Goal: Task Accomplishment & Management: Complete application form

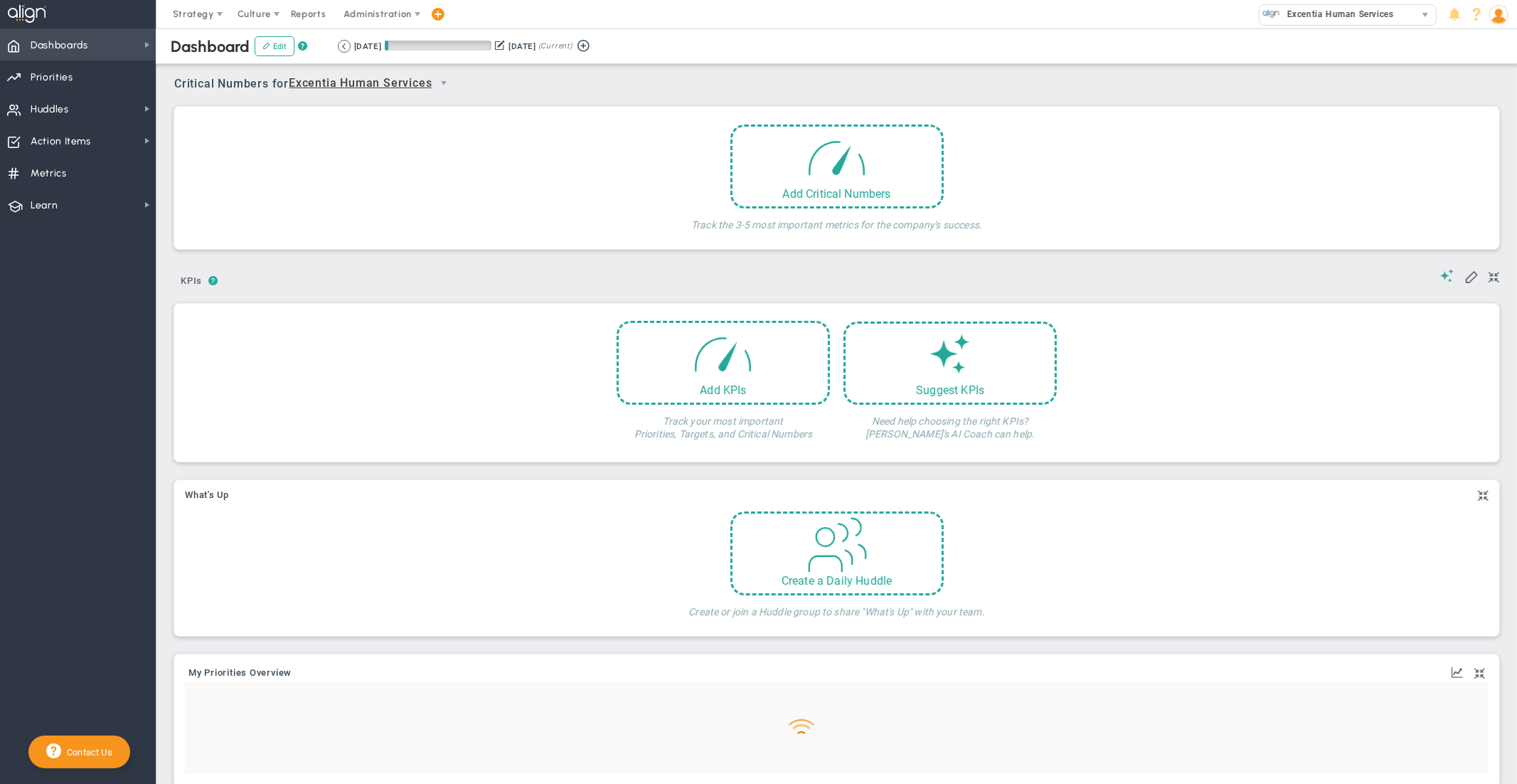
click at [76, 43] on span "Dashboards" at bounding box center [59, 45] width 57 height 30
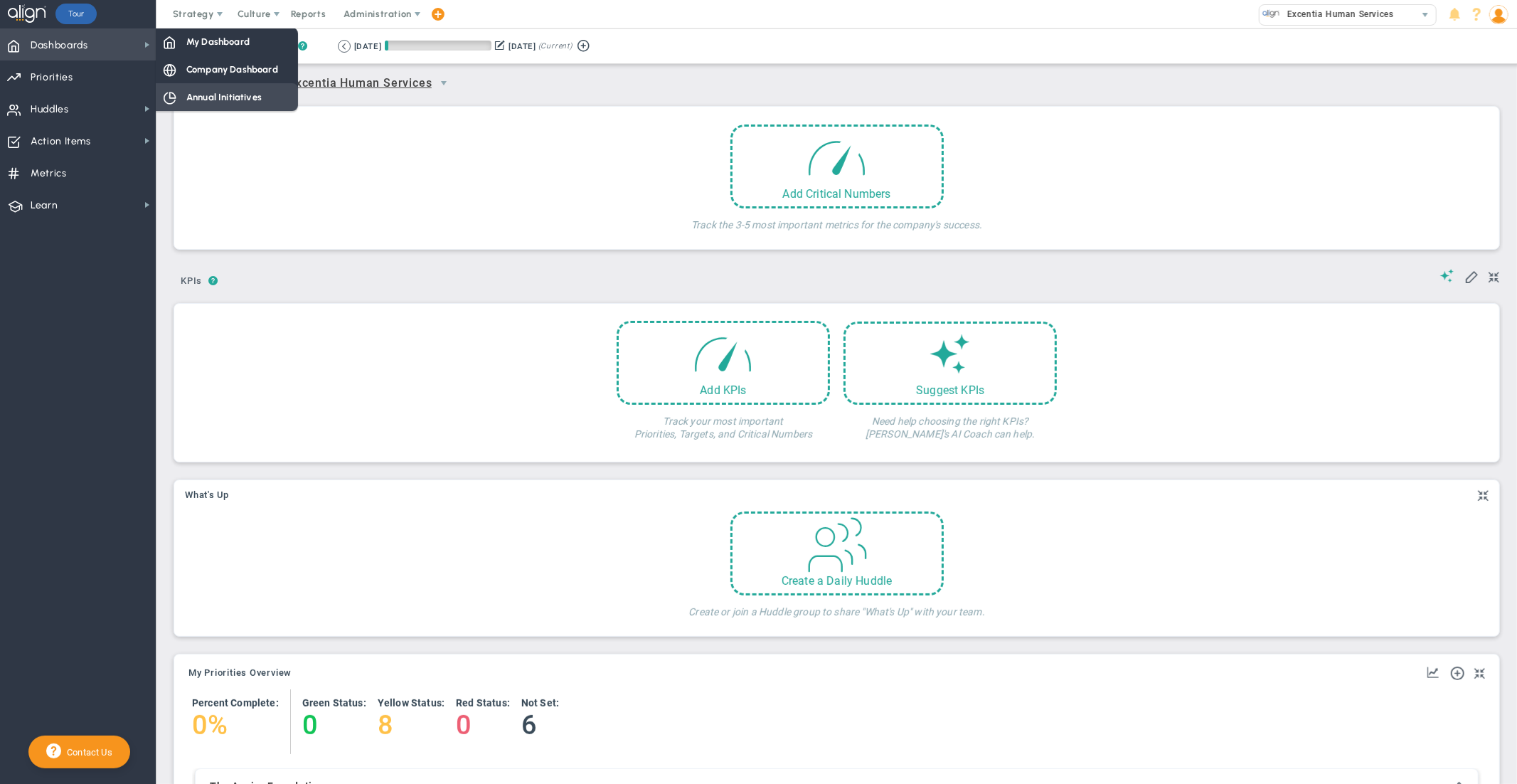
click at [205, 97] on span "Annual Initiatives" at bounding box center [224, 97] width 76 height 14
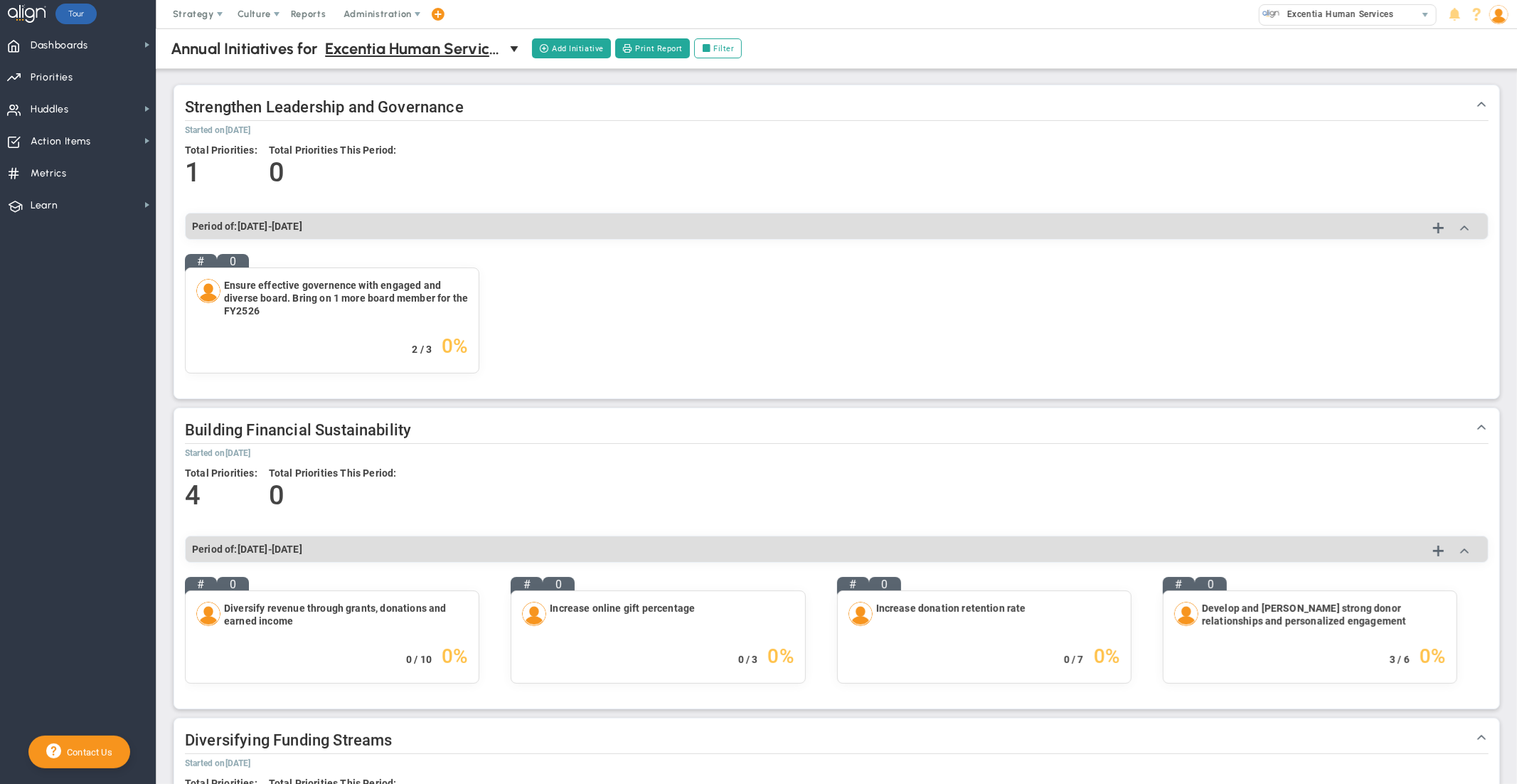
click at [427, 35] on div "Annual Initiatives Annual Initiatives for Excentia Human Services 0 Annual Init…" at bounding box center [836, 49] width 1389 height 41
click at [426, 57] on span "Excentia Human Services" at bounding box center [413, 49] width 178 height 25
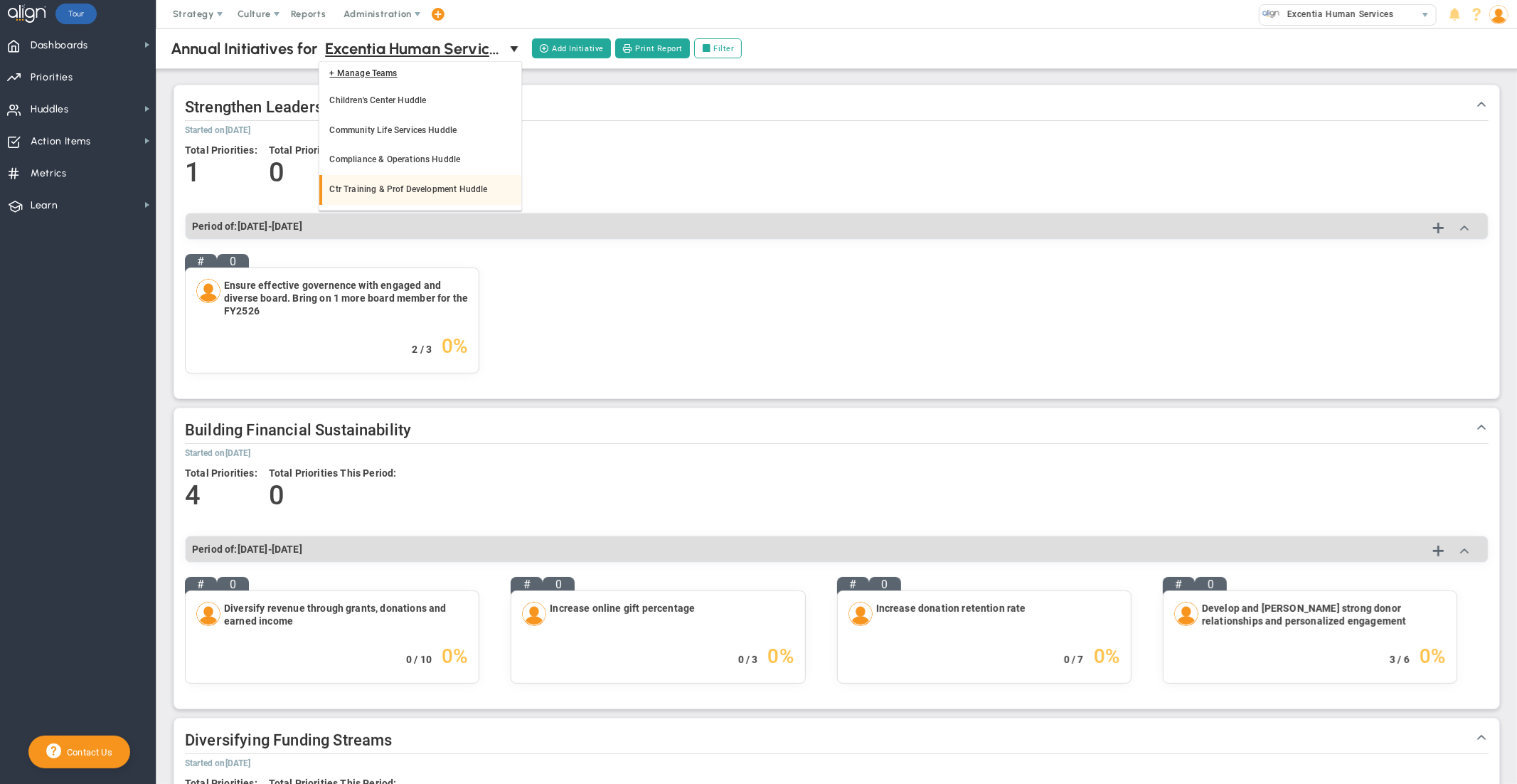
click at [430, 181] on li "Ctr Training & Prof Development Huddle" at bounding box center [420, 190] width 202 height 30
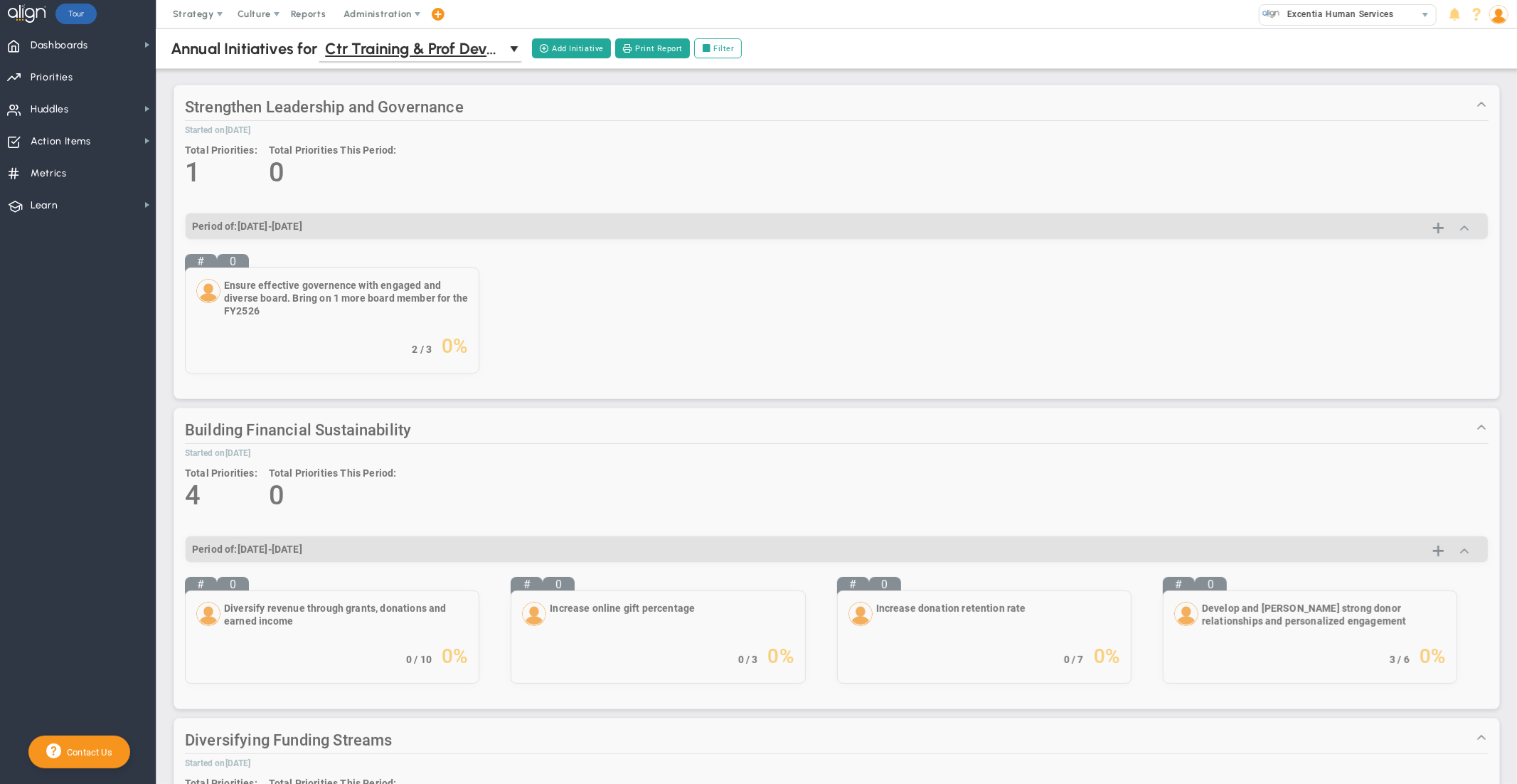
scroll to position [27, 0]
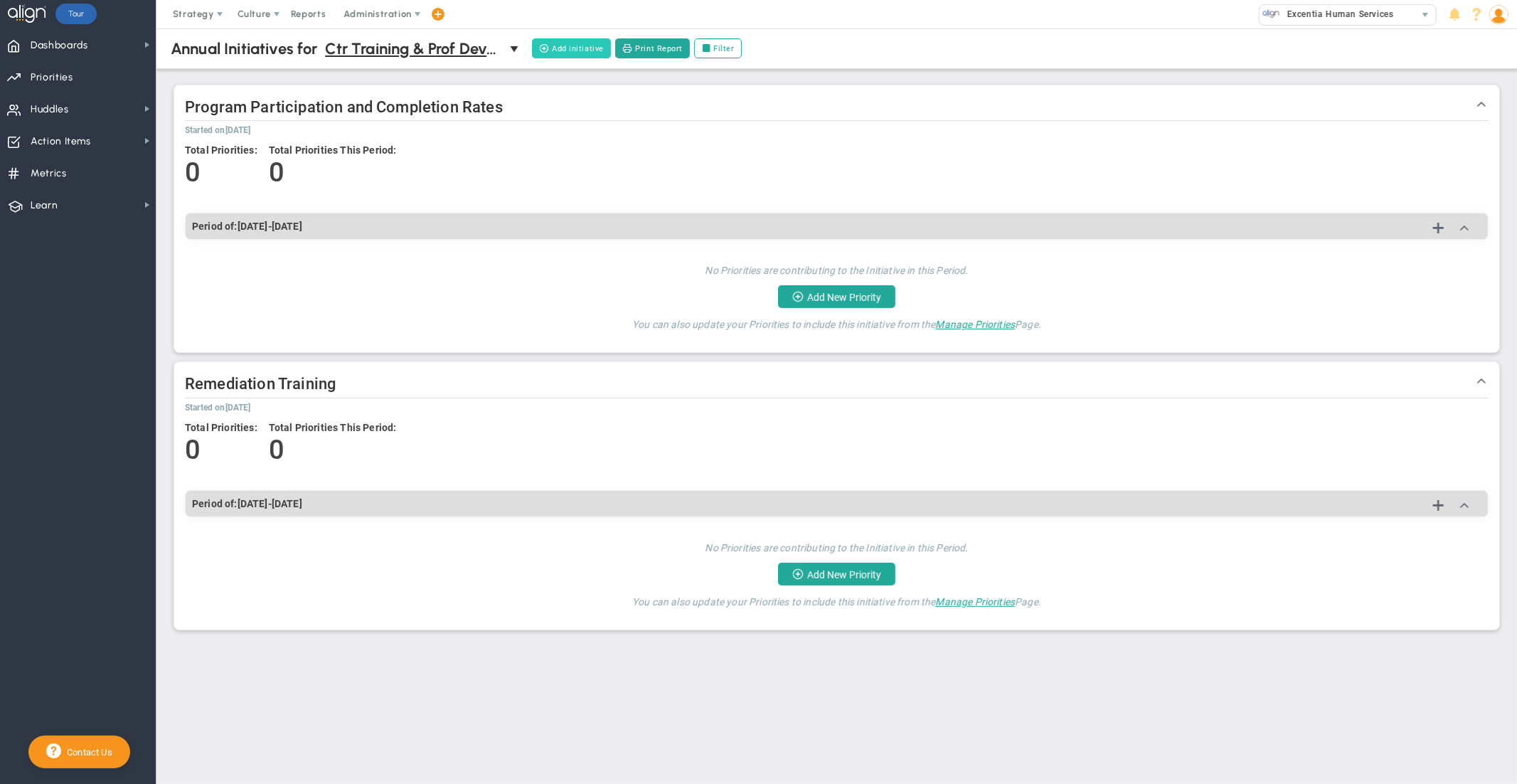
click at [564, 50] on button "Add Initiative" at bounding box center [571, 48] width 79 height 20
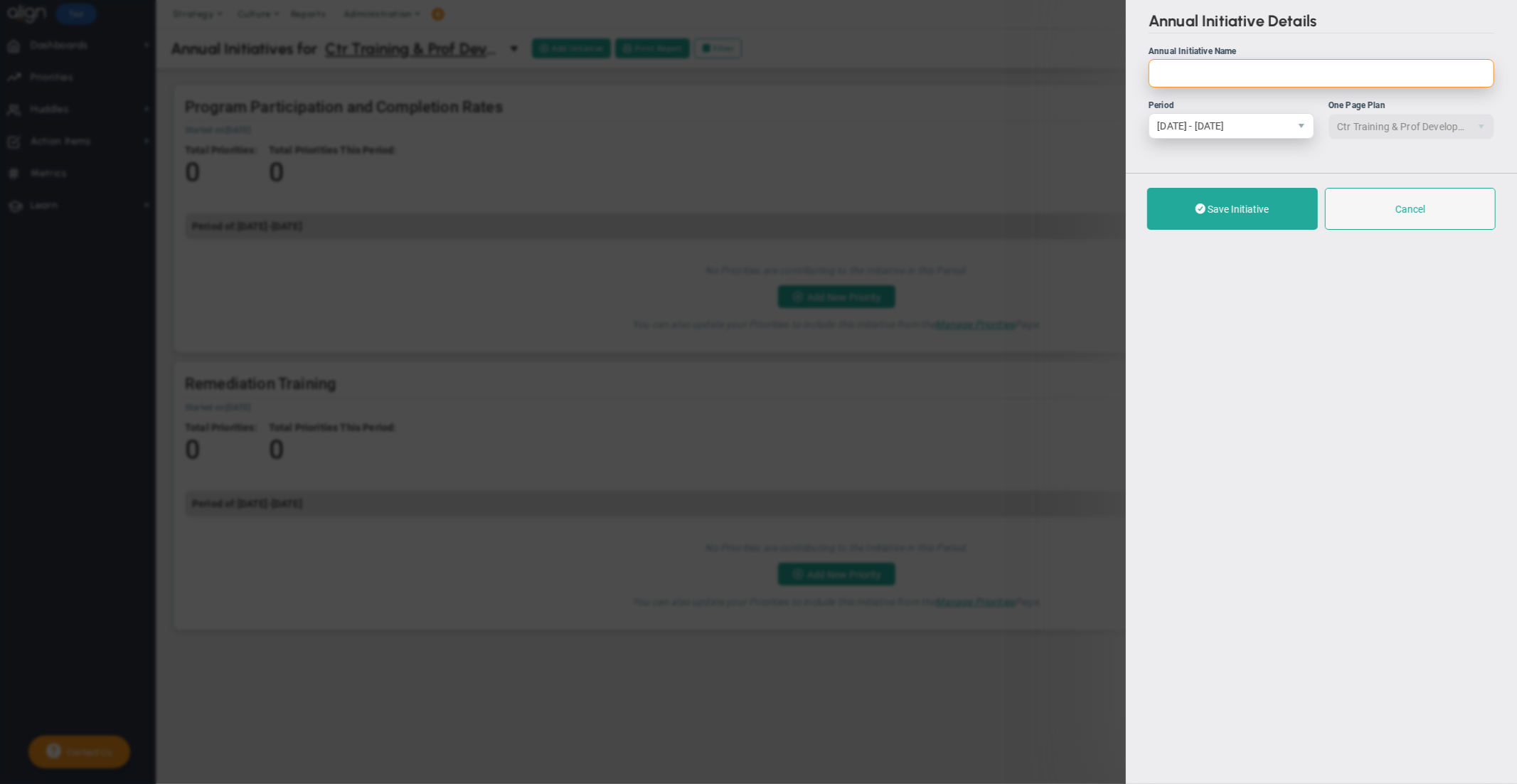
paste input "[URL][DOMAIN_NAME]"
type input "[URL][DOMAIN_NAME]"
click at [1191, 77] on input "Annual Initiative Name" at bounding box center [1321, 73] width 346 height 29
paste input "Post-Training Assessment Results"
type input "Post-Training Assessment Results"
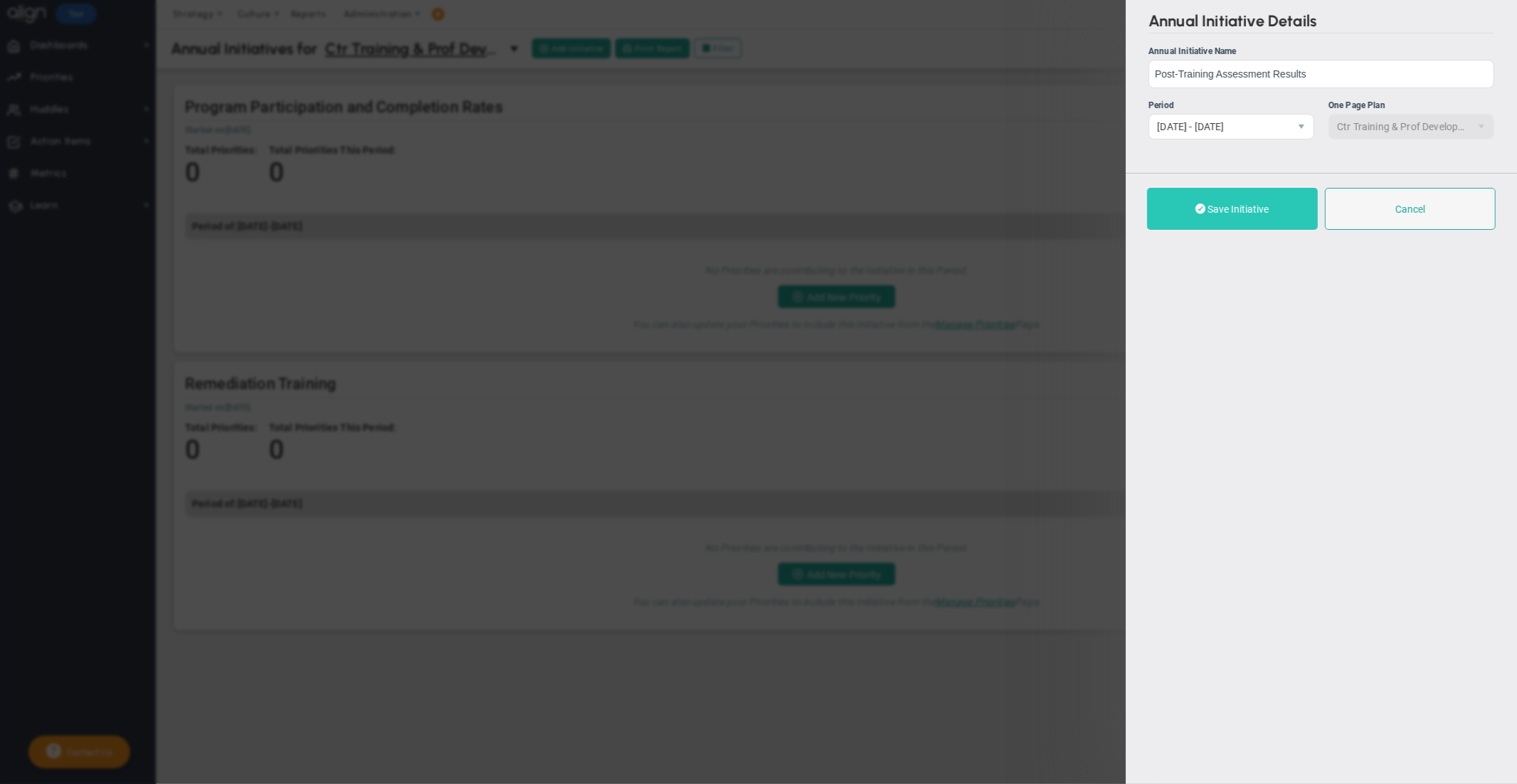
click at [1212, 208] on span "Save Initiative" at bounding box center [1238, 209] width 61 height 11
checkbox input "true"
